Goal: Information Seeking & Learning: Learn about a topic

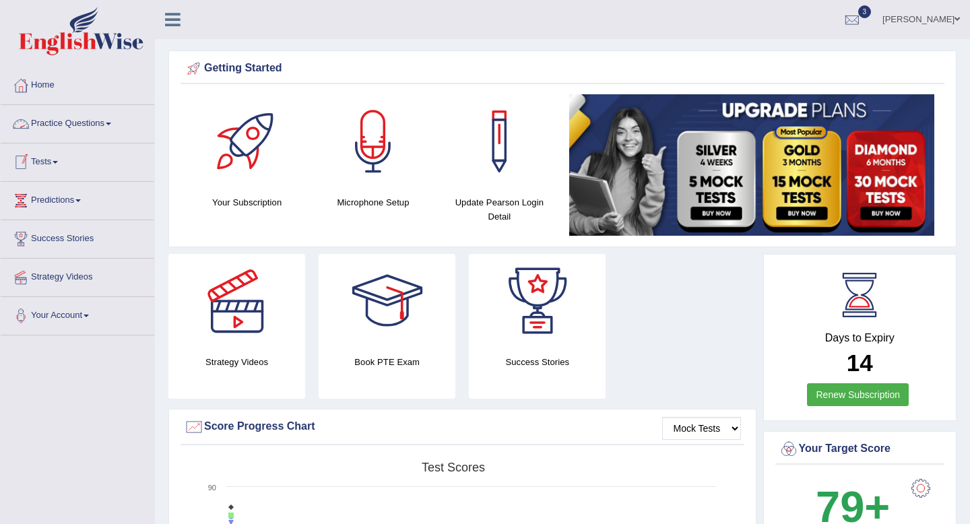
click at [51, 121] on link "Practice Questions" at bounding box center [78, 122] width 154 height 34
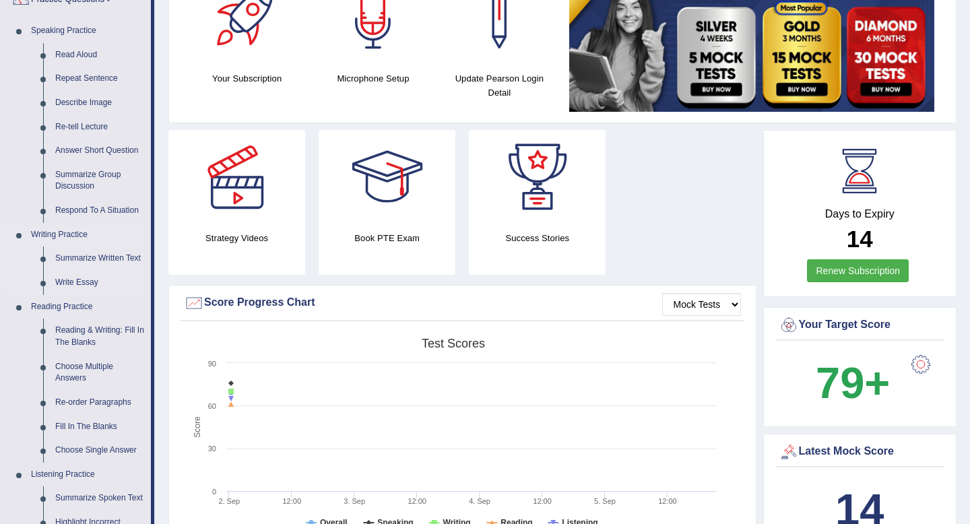
scroll to position [131, 0]
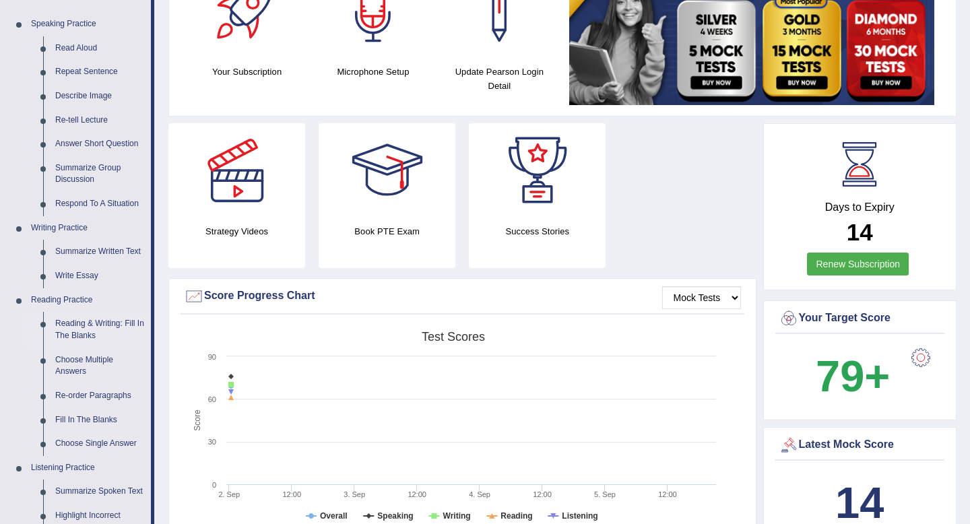
click at [90, 325] on link "Reading & Writing: Fill In The Blanks" at bounding box center [100, 330] width 102 height 36
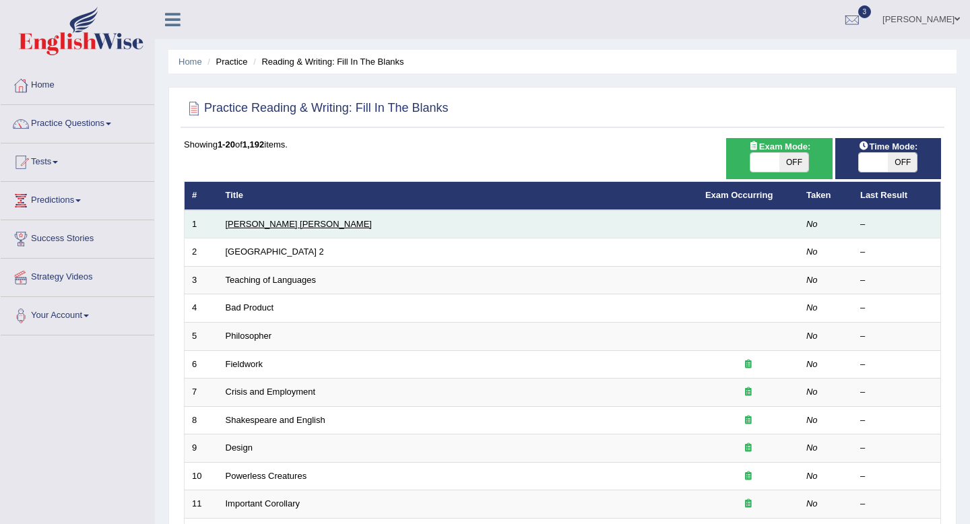
click at [240, 226] on link "Mona Lisa" at bounding box center [299, 224] width 146 height 10
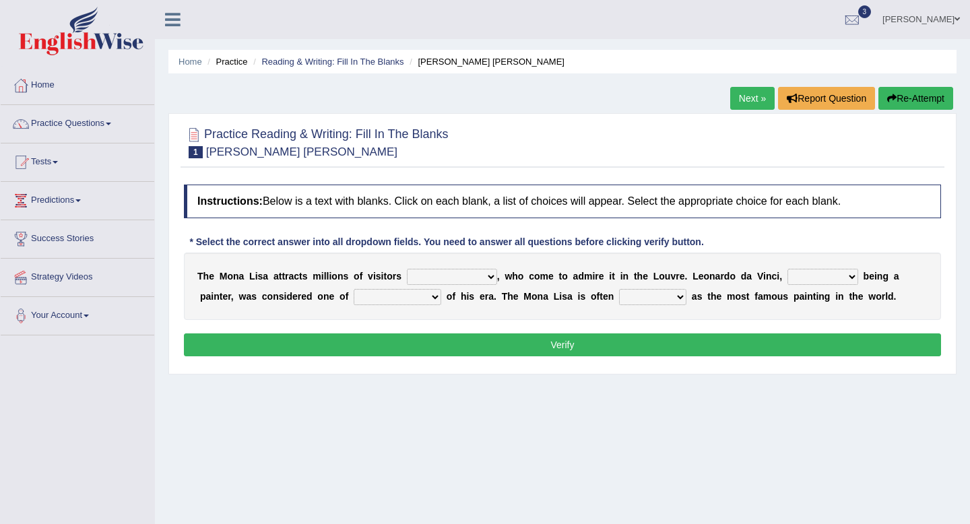
click at [428, 277] on select "around the year the all year all year round per year" at bounding box center [452, 277] width 90 height 16
select select "per year"
click at [806, 277] on select "rather than as much as as well as as long as" at bounding box center [822, 277] width 71 height 16
click at [422, 302] on select "better artists artist the better artist the best artists" at bounding box center [398, 297] width 88 height 16
select select "the best artists"
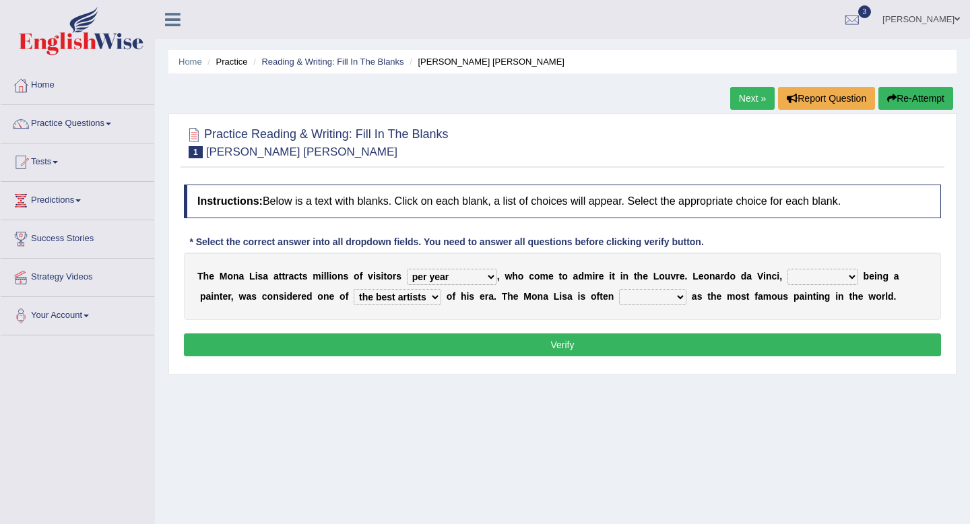
click at [844, 275] on select "rather than as much as as well as as long as" at bounding box center [822, 277] width 71 height 16
select select "as well as"
click at [649, 296] on select "classified suggested predicted described" at bounding box center [652, 297] width 67 height 16
select select "classified"
click at [605, 344] on button "Verify" at bounding box center [562, 344] width 757 height 23
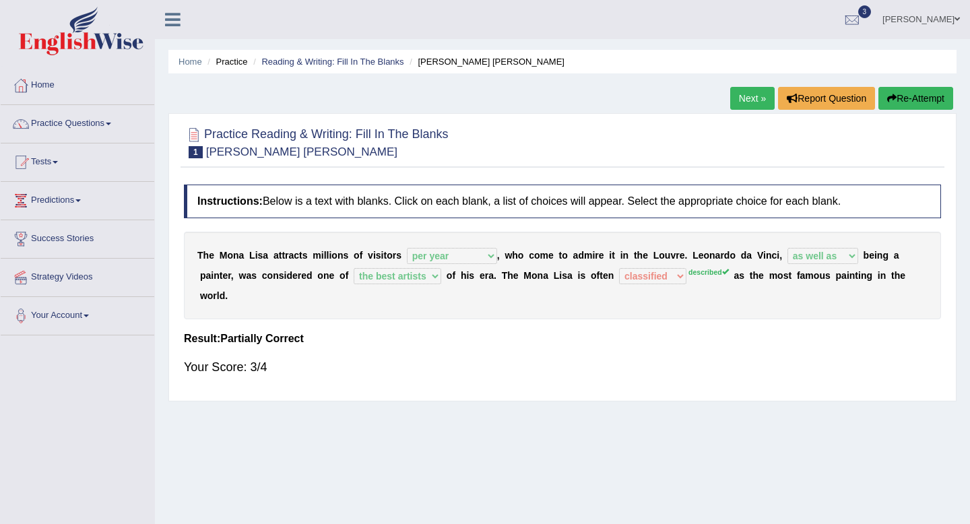
click at [748, 92] on link "Next »" at bounding box center [752, 98] width 44 height 23
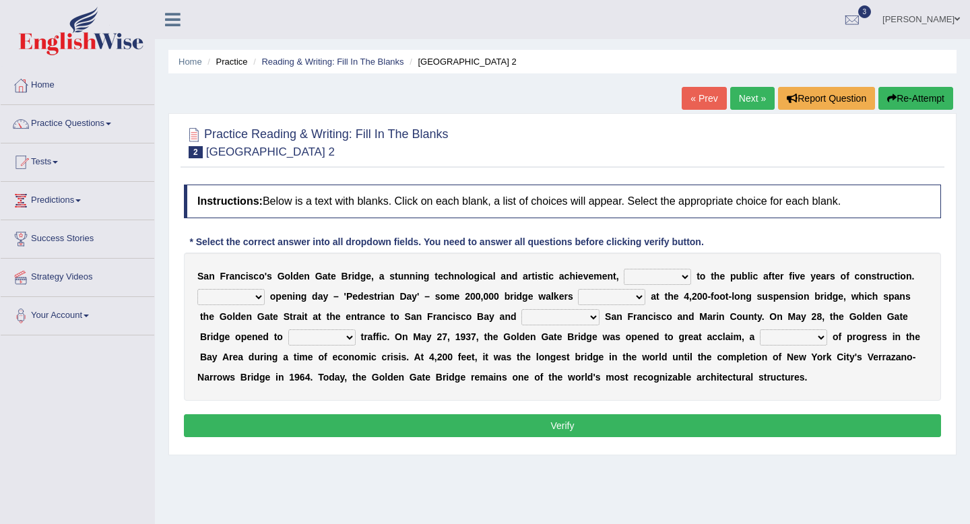
click at [641, 275] on select "opens closes appears equals" at bounding box center [657, 277] width 67 height 16
select select "opens"
click at [239, 298] on select "On During Since When" at bounding box center [230, 297] width 67 height 16
select select "On"
click at [621, 294] on select "stationed looked marveled laughed" at bounding box center [611, 297] width 67 height 16
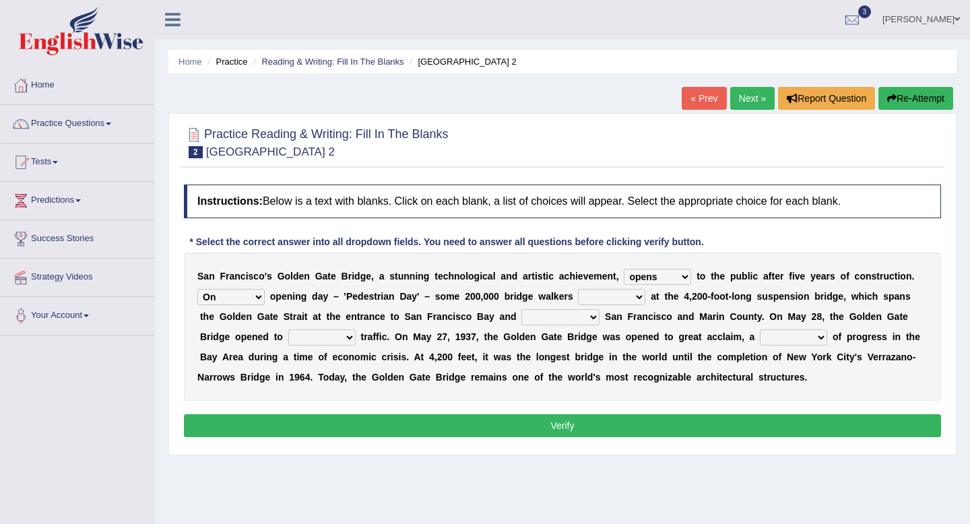
click at [539, 320] on select "separates connects channels differentiates" at bounding box center [560, 317] width 78 height 16
click at [340, 335] on select "aquatic vehicular airborne watertight" at bounding box center [321, 337] width 67 height 16
click at [777, 339] on select "denial symbol technique yield" at bounding box center [793, 337] width 67 height 16
select select "symbol"
click at [789, 340] on select "denial symbol technique yield" at bounding box center [793, 337] width 67 height 16
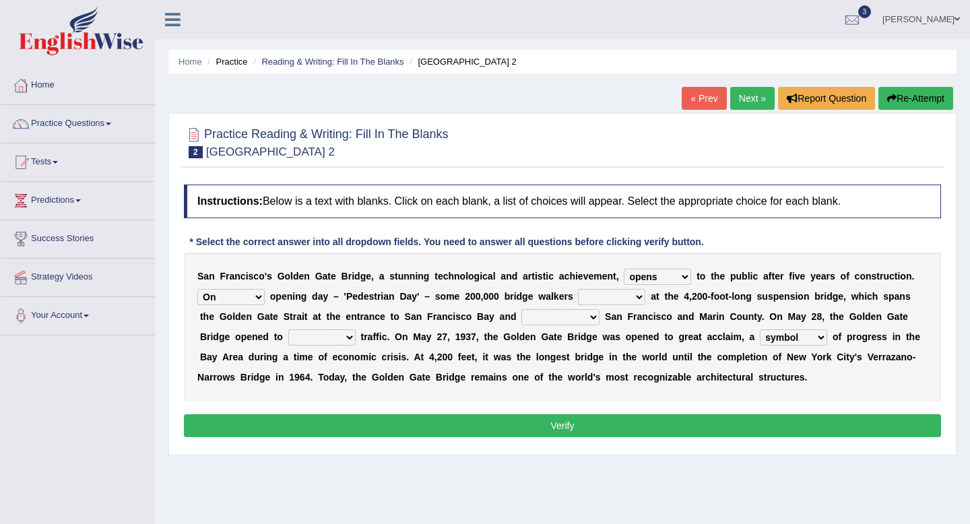
click at [608, 300] on select "stationed looked marveled laughed" at bounding box center [611, 297] width 67 height 16
select select "stationed"
click at [554, 320] on select "separates connects channels differentiates" at bounding box center [560, 317] width 78 height 16
select select "connects"
click at [323, 335] on select "aquatic vehicular airborne watertight" at bounding box center [321, 337] width 67 height 16
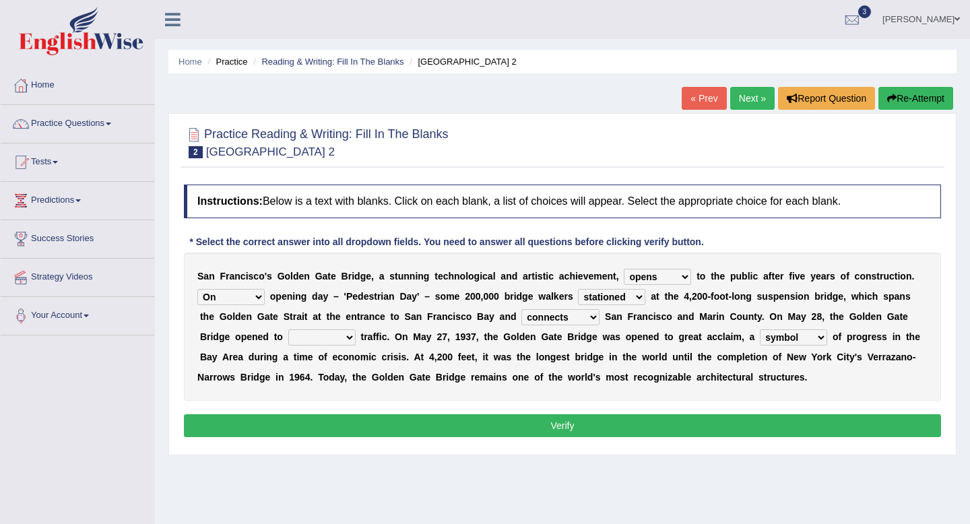
select select "vehicular"
click at [298, 421] on button "Verify" at bounding box center [562, 425] width 757 height 23
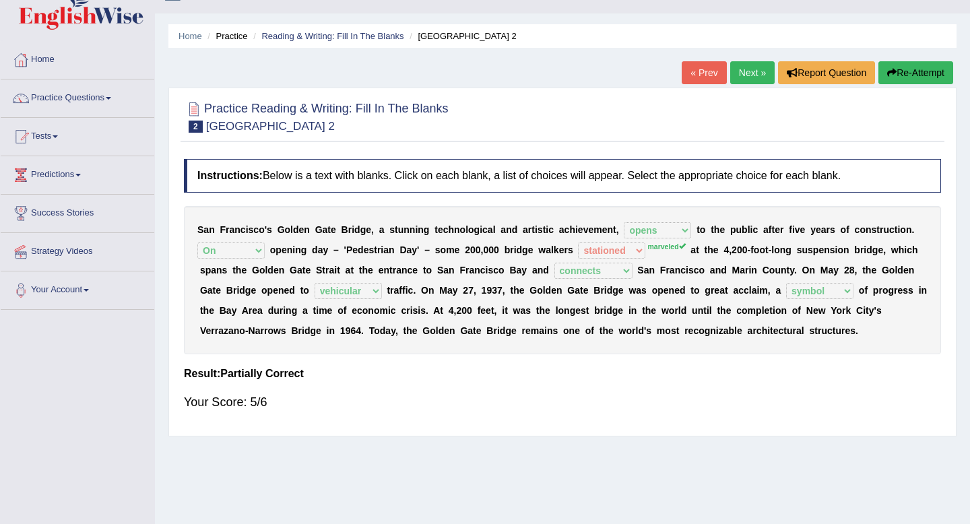
scroll to position [26, 0]
click at [758, 68] on link "Next »" at bounding box center [752, 72] width 44 height 23
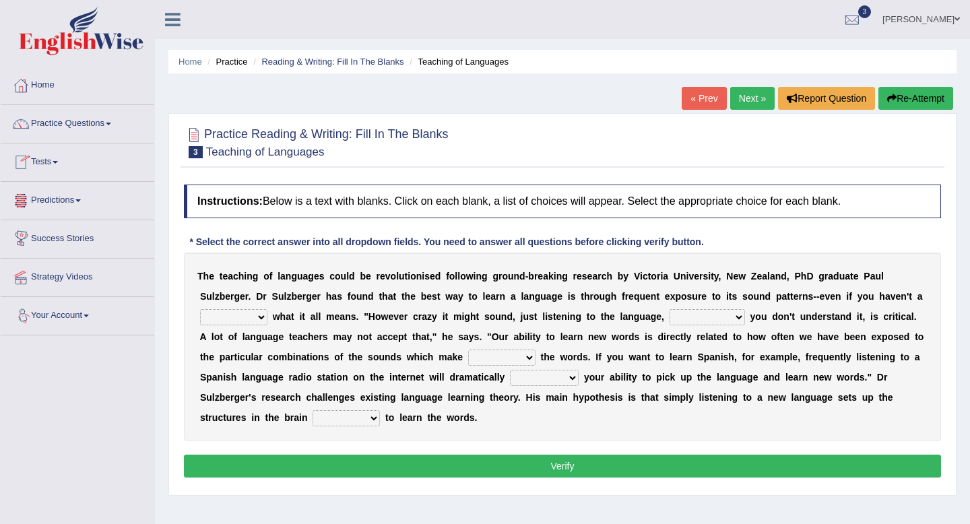
click at [222, 314] on select "dew claw clue due" at bounding box center [233, 317] width 67 height 16
select select "clue"
click at [692, 318] on select "but also all together even though if so" at bounding box center [706, 317] width 75 height 16
select select "even though"
click at [526, 363] on select "down up of on" at bounding box center [501, 358] width 67 height 16
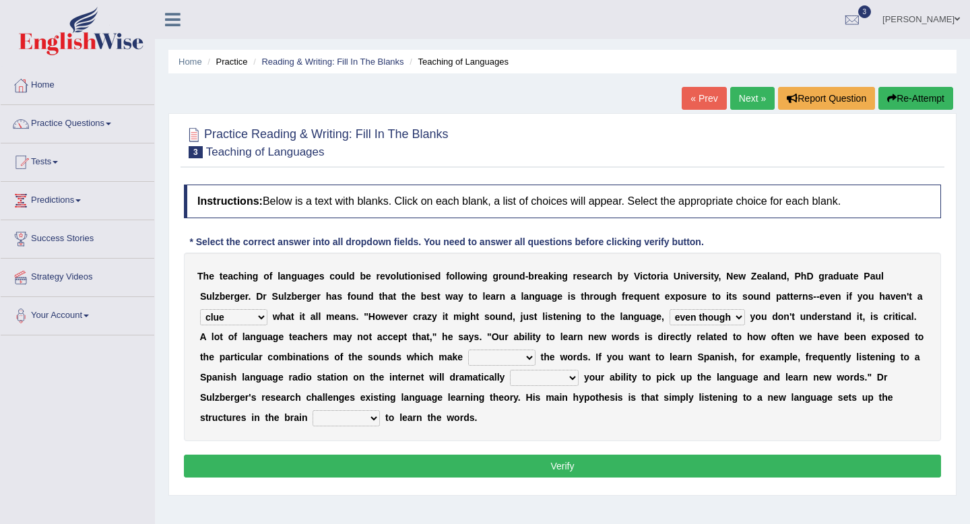
select select "up"
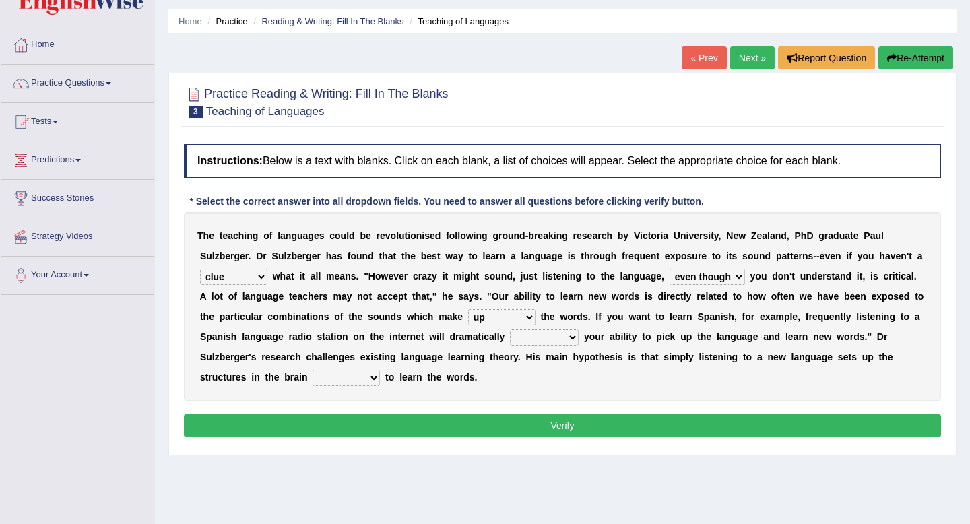
scroll to position [44, 0]
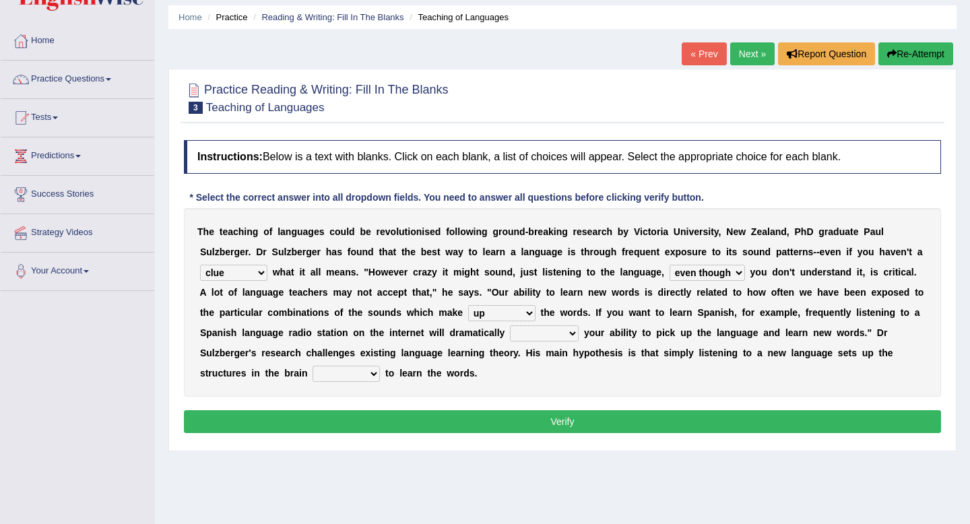
click at [554, 334] on select "evaluate exaggerate describe boost" at bounding box center [544, 333] width 69 height 16
select select "boost"
click at [353, 372] on select "requiring required directed to require" at bounding box center [345, 374] width 67 height 16
click at [354, 380] on select "requiring required directed to require" at bounding box center [345, 374] width 67 height 16
select select "directed"
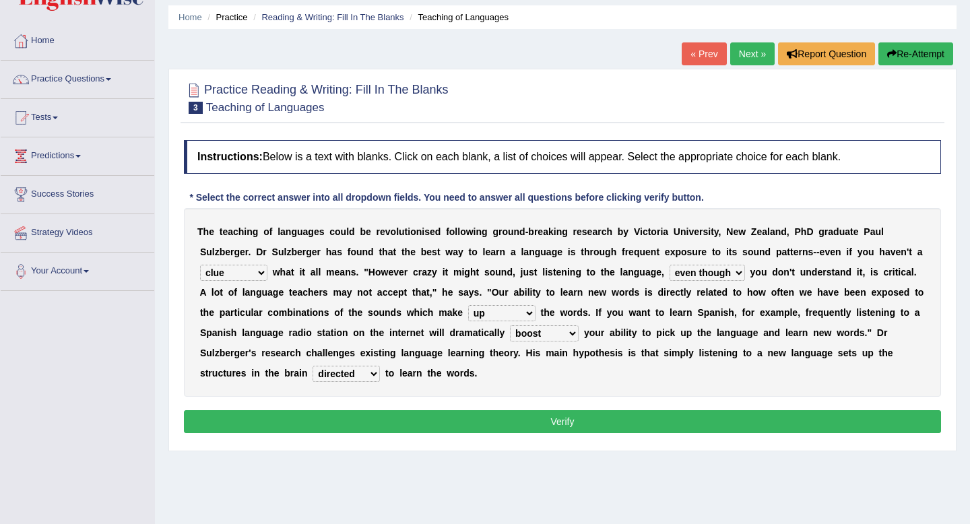
click at [378, 415] on button "Verify" at bounding box center [562, 421] width 757 height 23
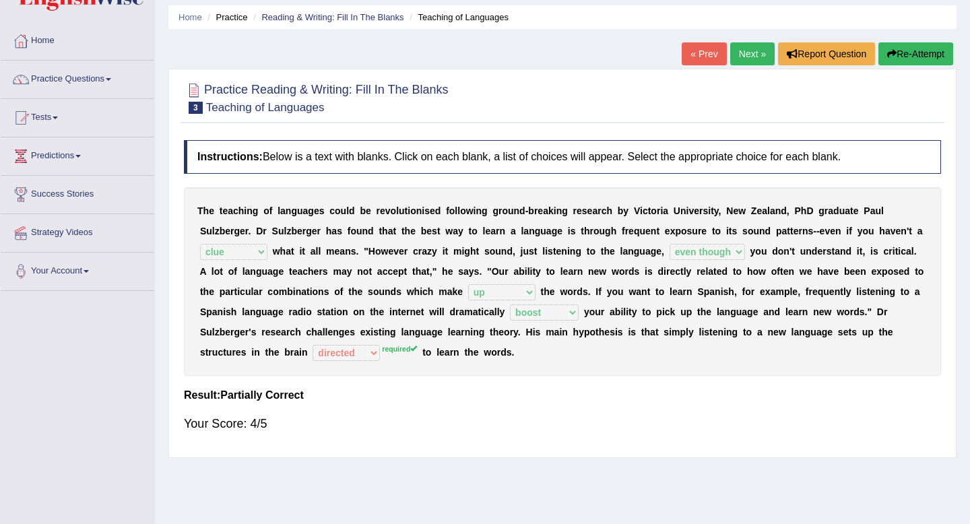
scroll to position [29, 0]
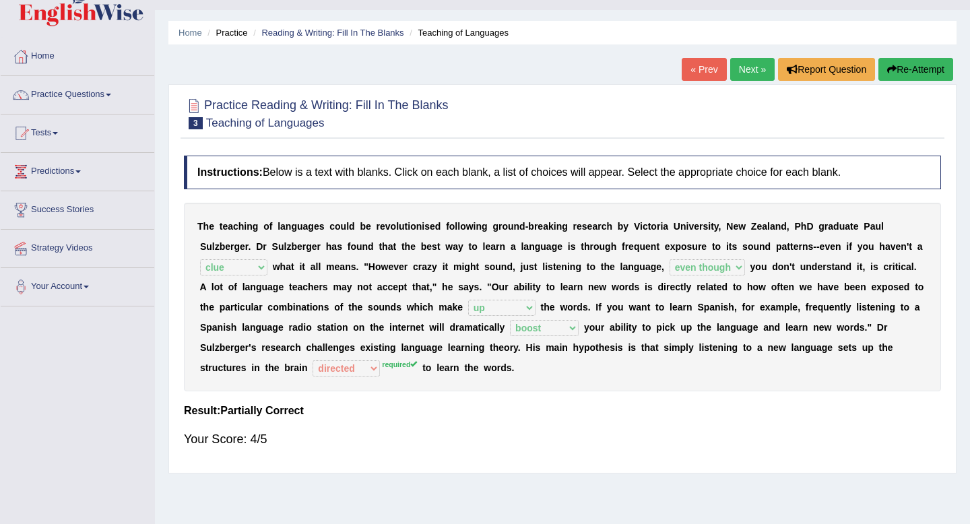
click at [746, 71] on link "Next »" at bounding box center [752, 69] width 44 height 23
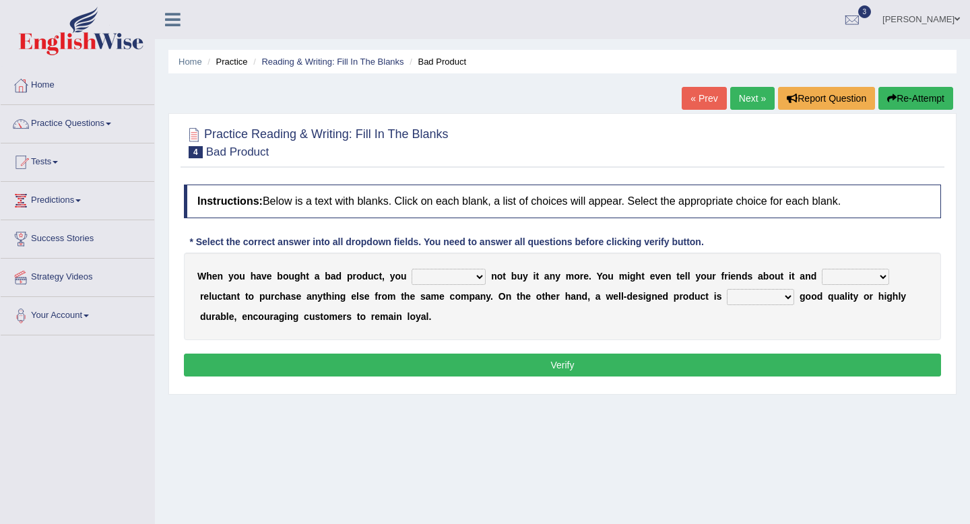
click at [432, 272] on select "would have should have should" at bounding box center [448, 277] width 74 height 16
select select "would"
click at [828, 277] on select "is are be being" at bounding box center [855, 277] width 67 height 16
select select "are"
click at [786, 293] on select "both also neither either" at bounding box center [760, 297] width 67 height 16
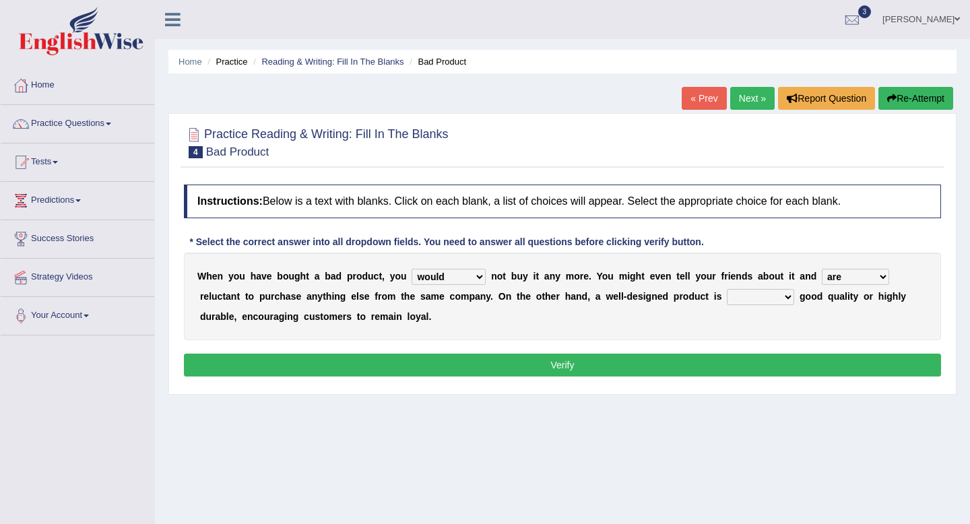
select select "both"
click at [616, 364] on button "Verify" at bounding box center [562, 365] width 757 height 23
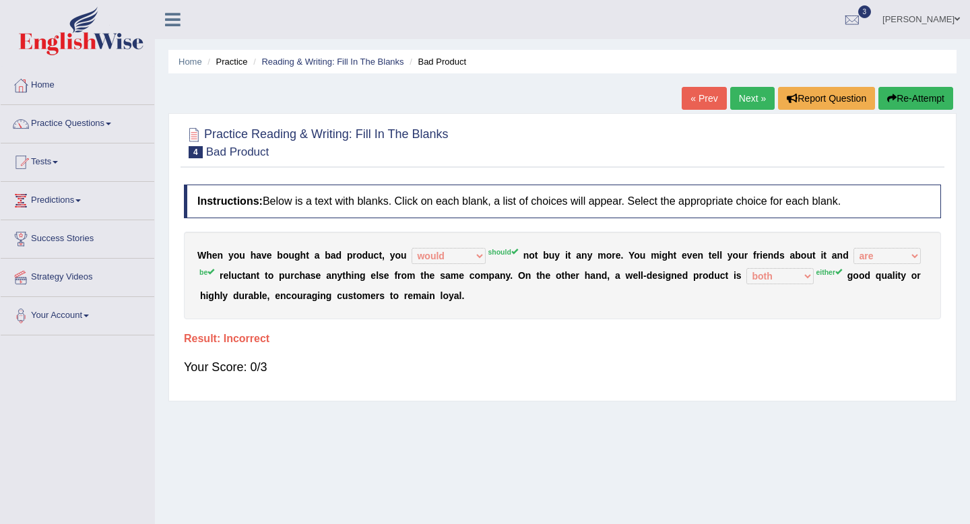
click at [750, 100] on link "Next »" at bounding box center [752, 98] width 44 height 23
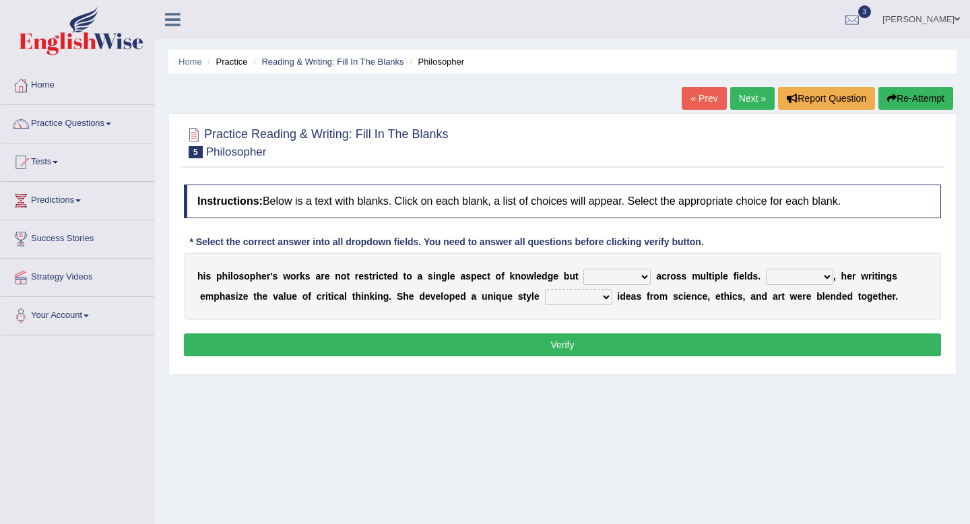
click at [620, 279] on select "constrain contain assemble extend" at bounding box center [616, 277] width 67 height 16
select select "extend"
click at [789, 277] on select "Rather So Moreover Likely" at bounding box center [799, 277] width 67 height 16
select select "Moreover"
click at [598, 295] on select "in that that which in which" at bounding box center [578, 297] width 67 height 16
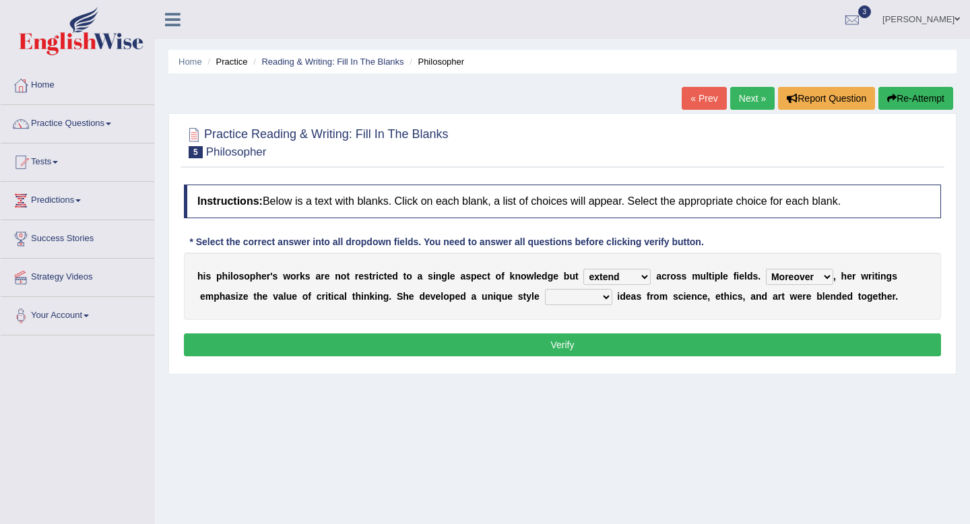
select select "in which"
click at [529, 338] on button "Verify" at bounding box center [562, 344] width 757 height 23
